Goal: Transaction & Acquisition: Purchase product/service

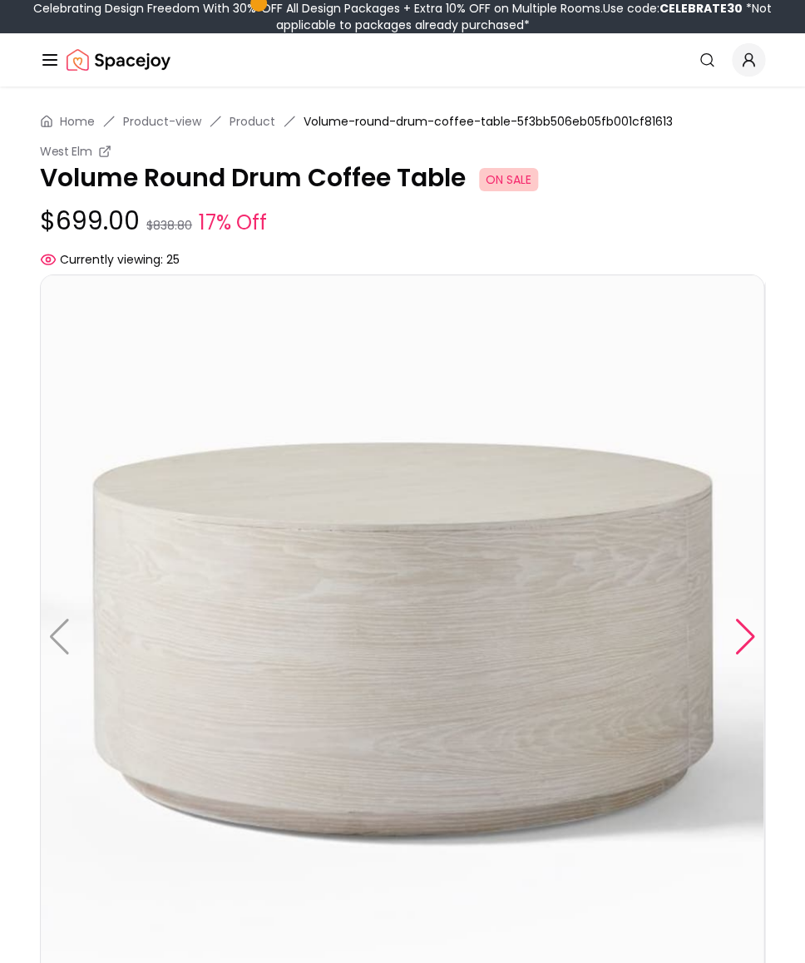
click at [741, 639] on div at bounding box center [745, 637] width 22 height 37
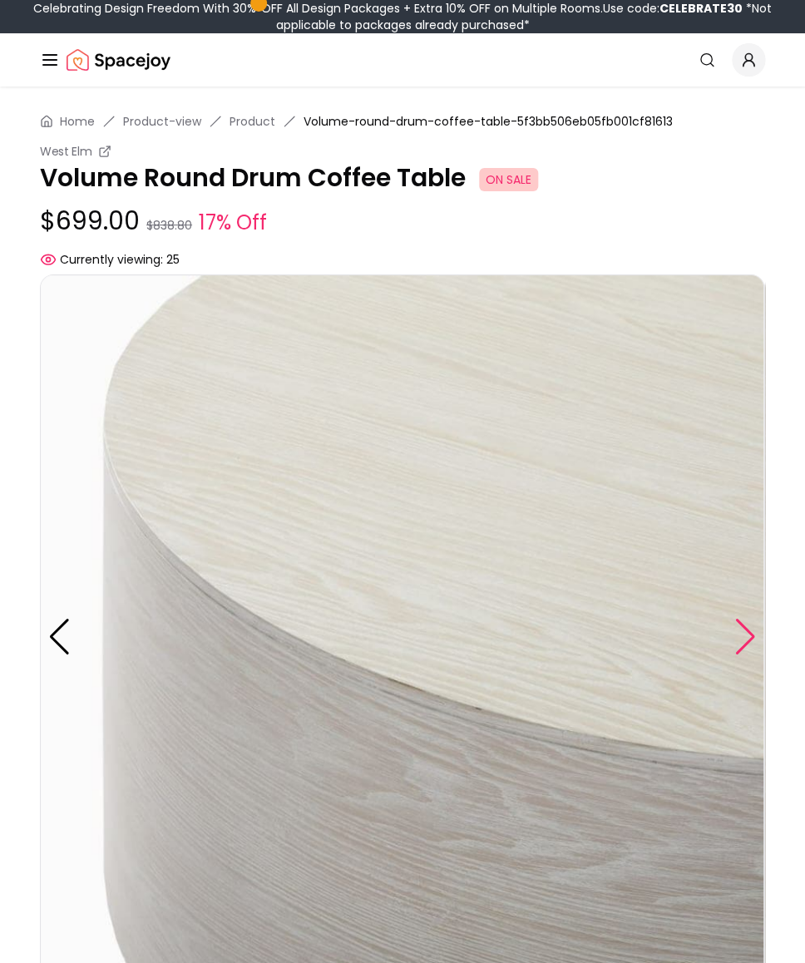
click at [741, 639] on div at bounding box center [745, 637] width 22 height 37
click at [736, 635] on div at bounding box center [745, 637] width 22 height 37
click at [67, 628] on div at bounding box center [59, 637] width 22 height 37
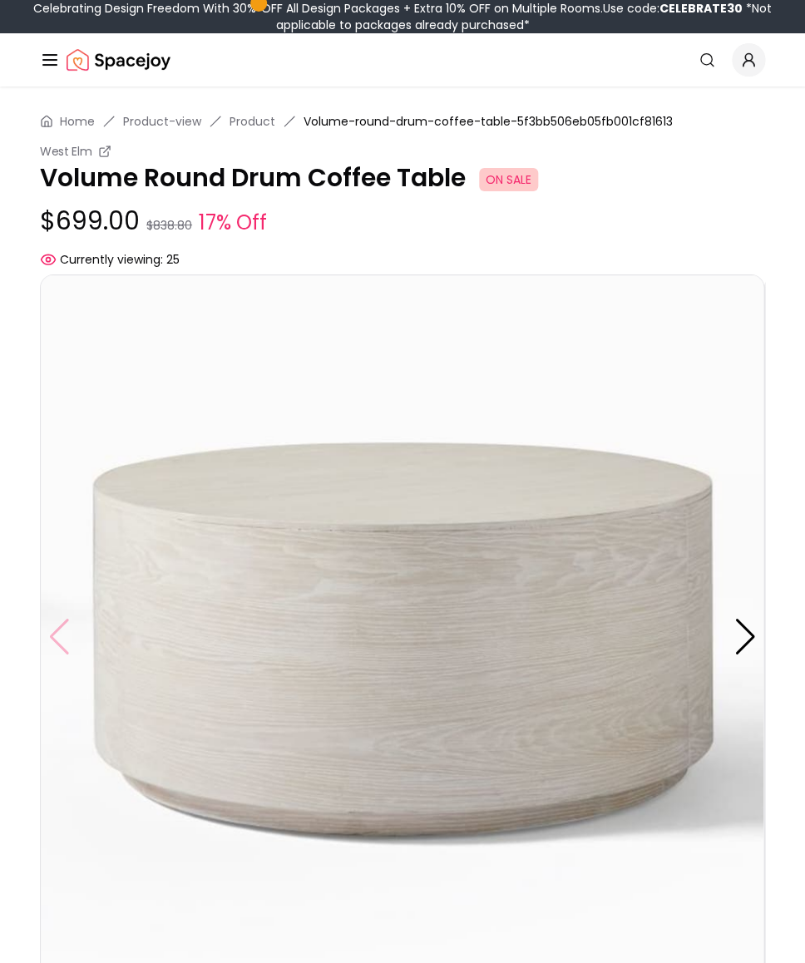
click at [67, 628] on img at bounding box center [402, 636] width 724 height 724
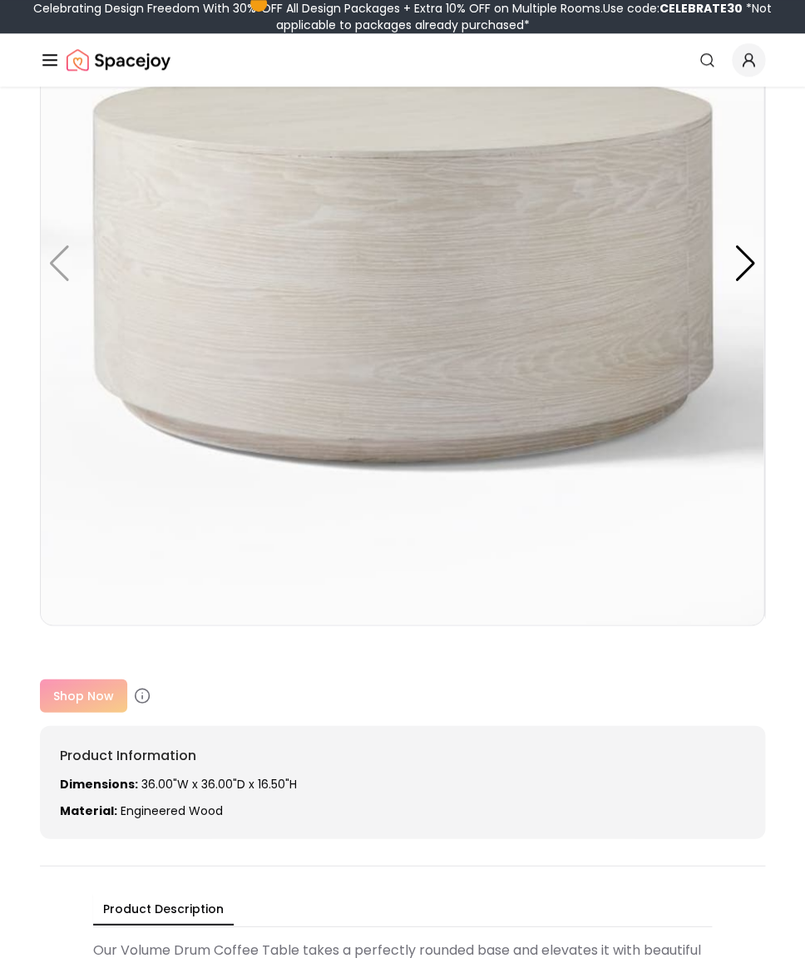
scroll to position [863, 0]
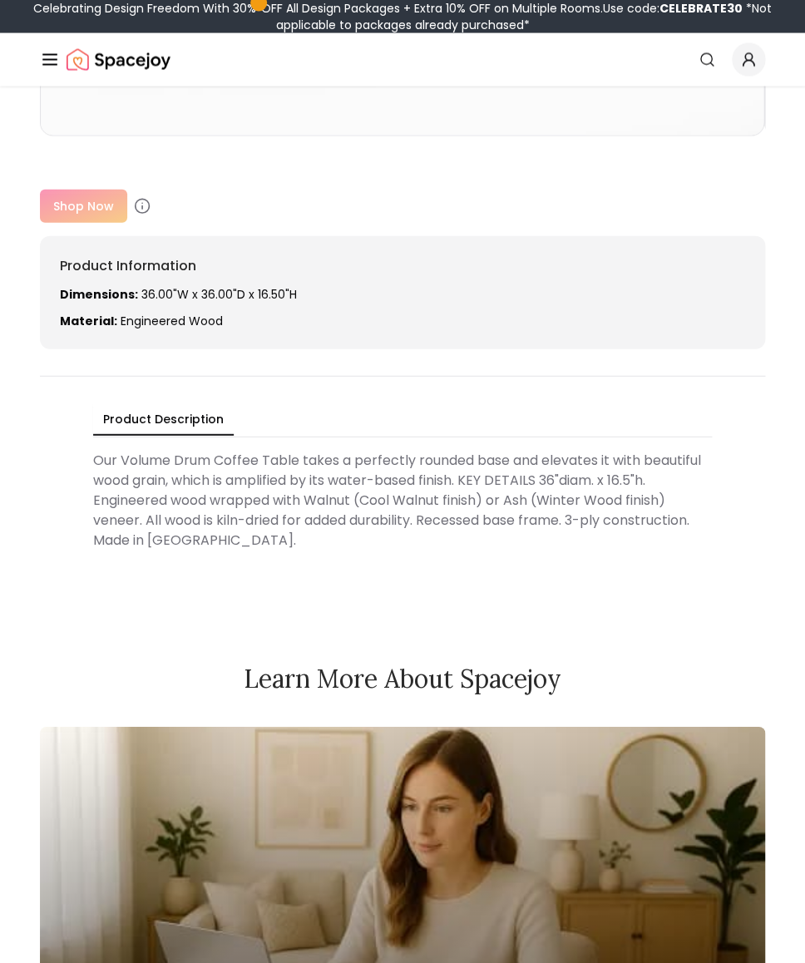
click at [74, 199] on div "Shop Now" at bounding box center [402, 206] width 725 height 33
click at [88, 215] on div "Shop Now" at bounding box center [402, 206] width 725 height 33
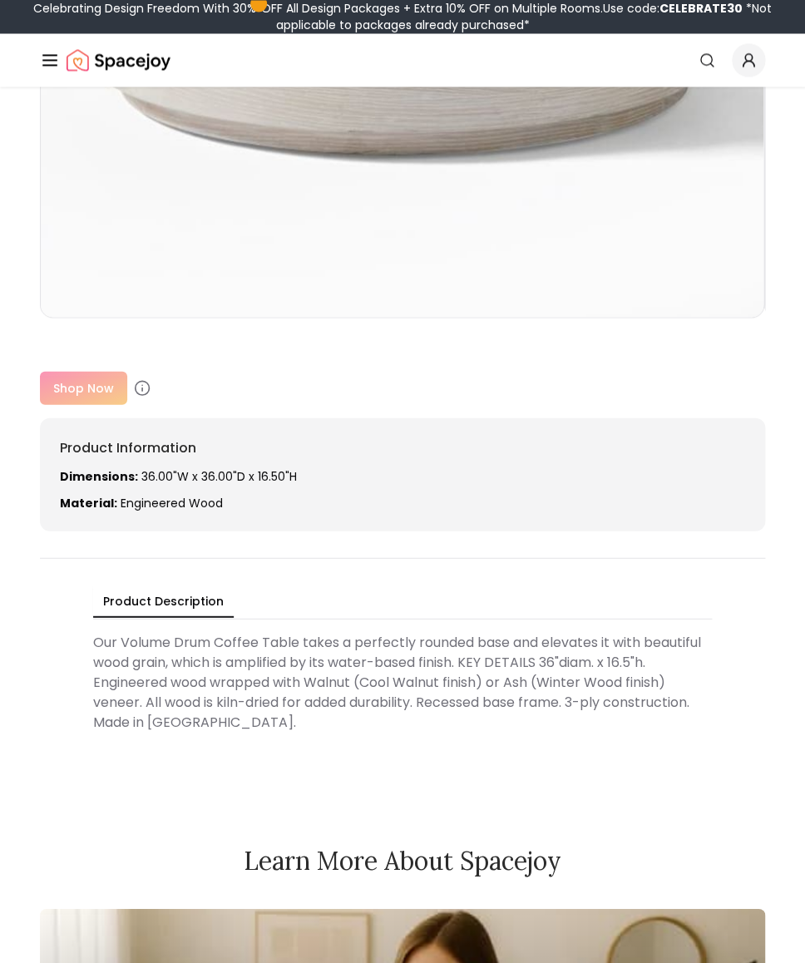
scroll to position [734, 0]
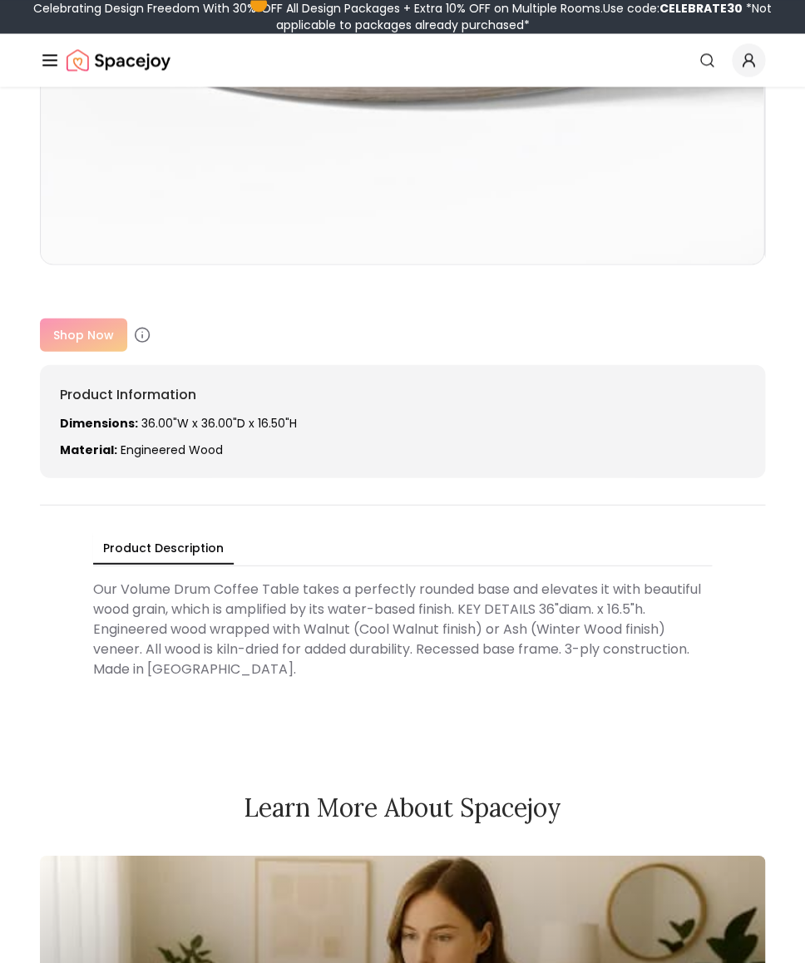
click at [118, 355] on div "West Elm Volume Round Drum Coffee Table ON SALE $699.00 $838.80 17% Off Current…" at bounding box center [402, 398] width 725 height 160
click at [141, 334] on icon at bounding box center [142, 334] width 17 height 17
click at [90, 328] on div "Shop Now" at bounding box center [402, 334] width 725 height 33
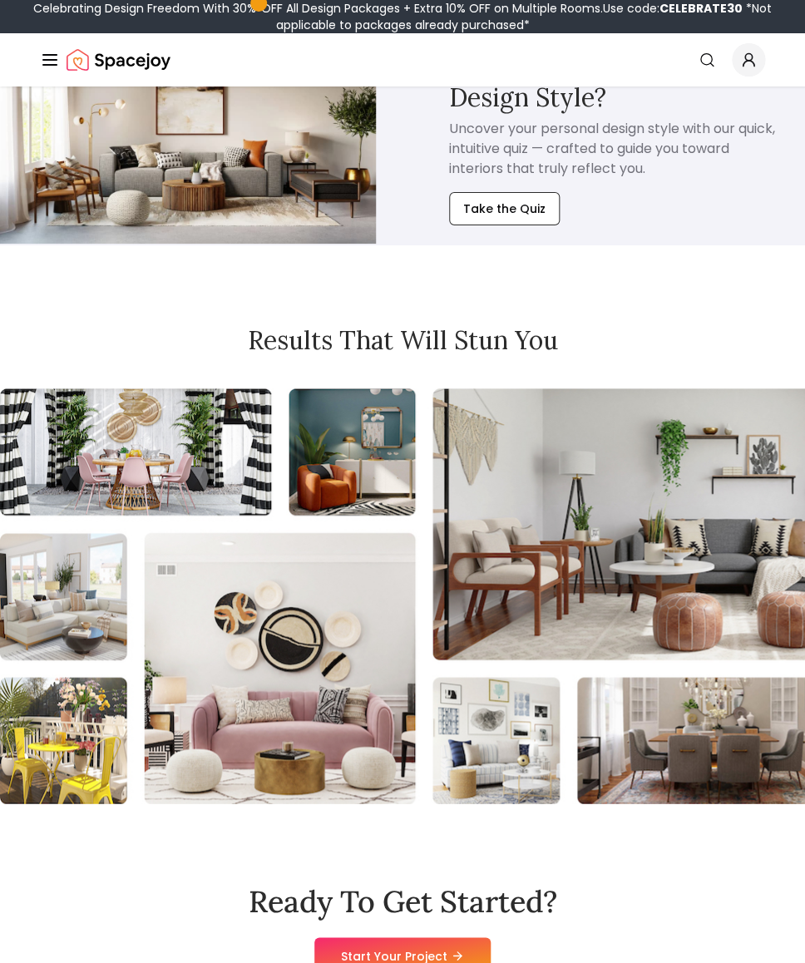
scroll to position [3487, 0]
